Goal: Task Accomplishment & Management: Use online tool/utility

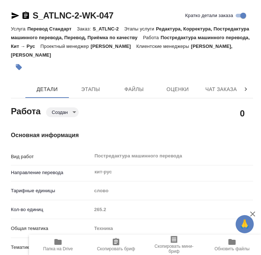
type textarea "x"
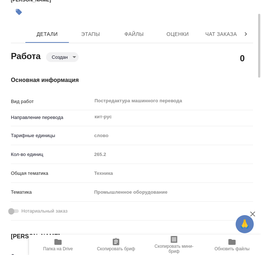
type textarea "x"
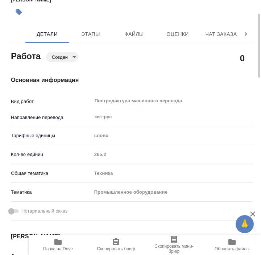
type textarea "x"
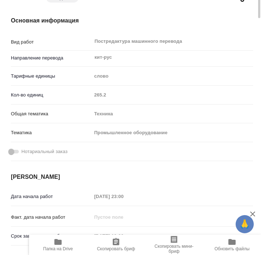
type textarea "x"
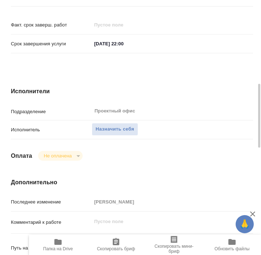
type textarea "x"
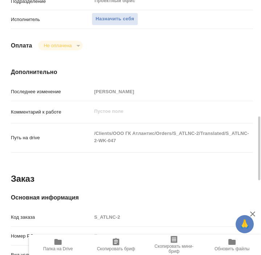
type textarea "x"
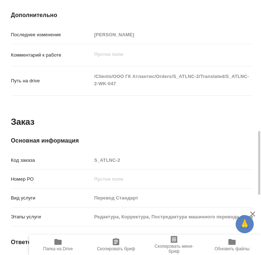
type textarea "x"
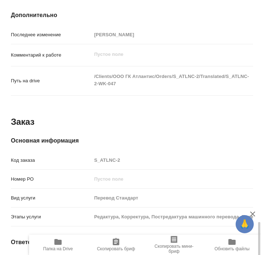
scroll to position [594, 0]
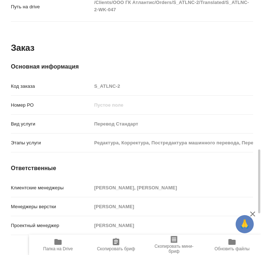
type textarea "x"
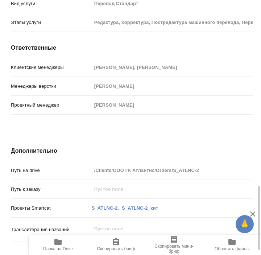
scroll to position [720, 0]
